Goal: Transaction & Acquisition: Purchase product/service

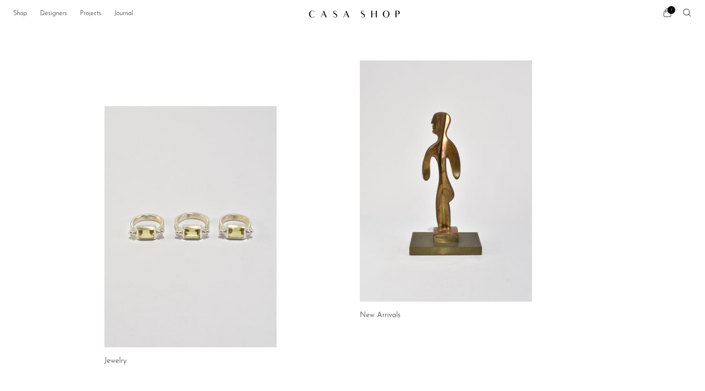
click at [220, 223] on link at bounding box center [190, 226] width 172 height 241
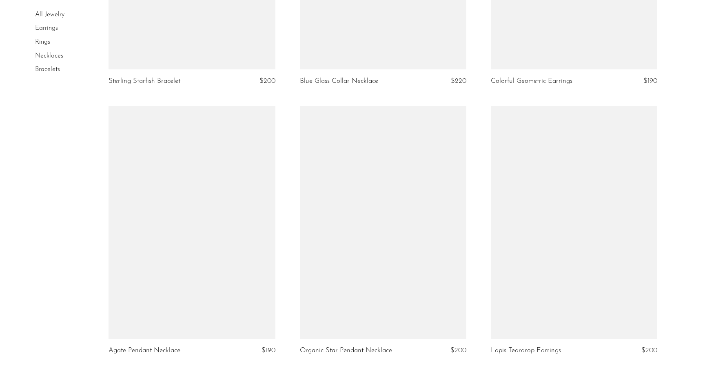
scroll to position [2967, 0]
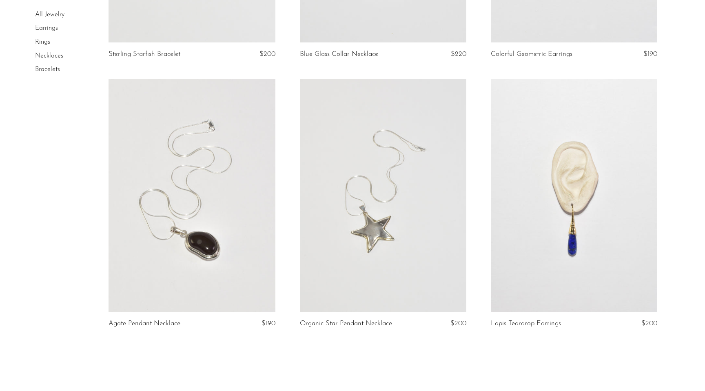
click at [221, 208] on link at bounding box center [192, 195] width 167 height 233
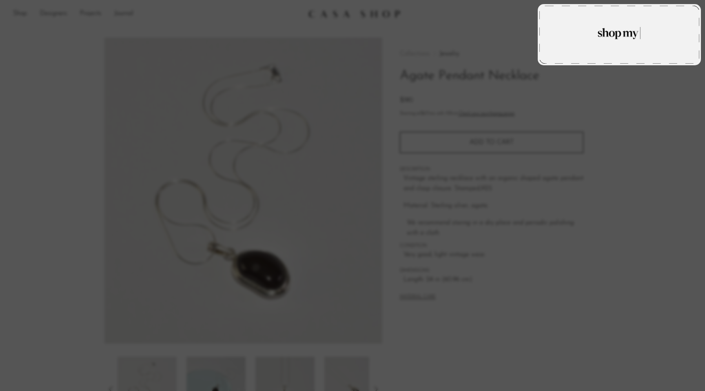
type textarea "Agate Pendant Necklace"
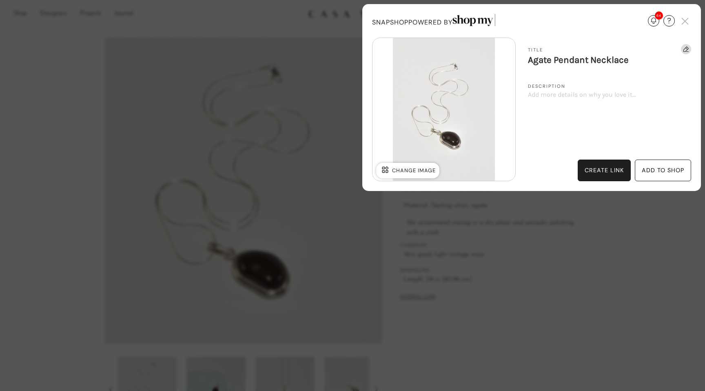
click at [657, 170] on div "add to shop" at bounding box center [663, 170] width 42 height 9
click at [660, 169] on div "add to shop" at bounding box center [663, 170] width 42 height 9
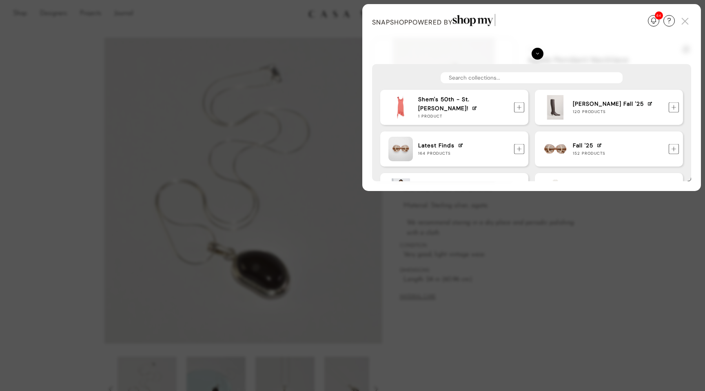
click at [91, 143] on div "Update Required We've detected that you are using an old version of SnapShop. I…" at bounding box center [352, 195] width 705 height 391
